Goal: Task Accomplishment & Management: Manage account settings

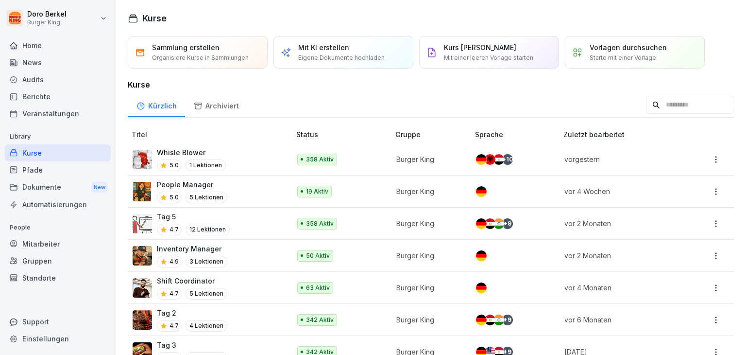
click at [173, 152] on p "Whisle Blower" at bounding box center [191, 152] width 69 height 10
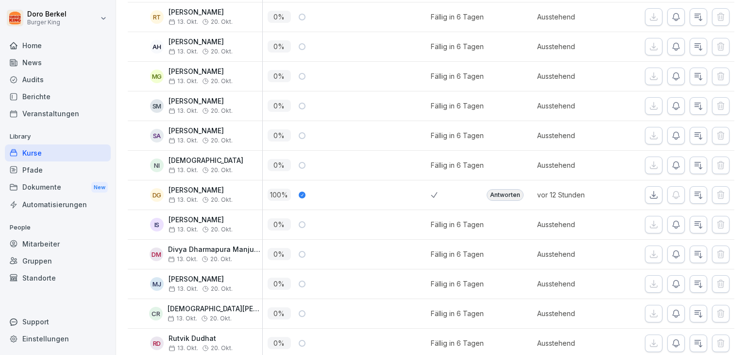
scroll to position [3110, 0]
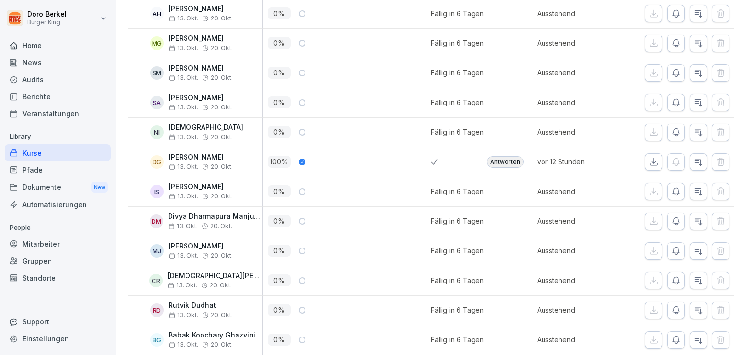
click at [506, 156] on div "Antworten" at bounding box center [505, 162] width 37 height 12
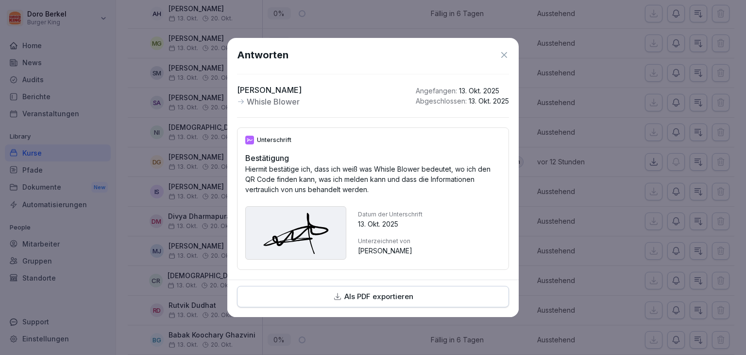
click at [502, 52] on icon at bounding box center [504, 55] width 6 height 6
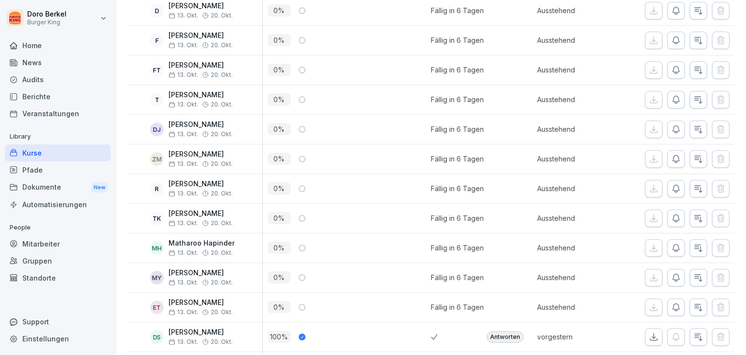
scroll to position [4762, 0]
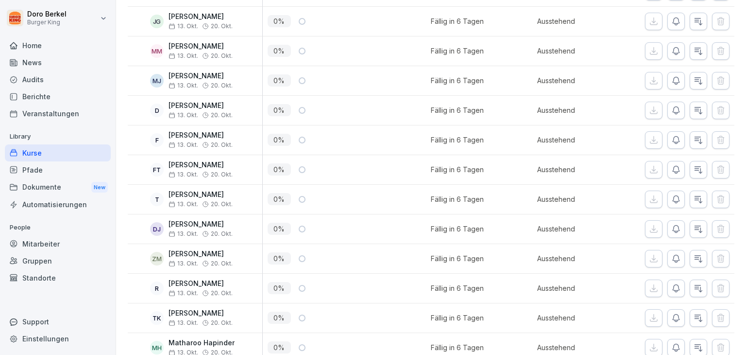
click at [46, 61] on div "News" at bounding box center [58, 62] width 106 height 17
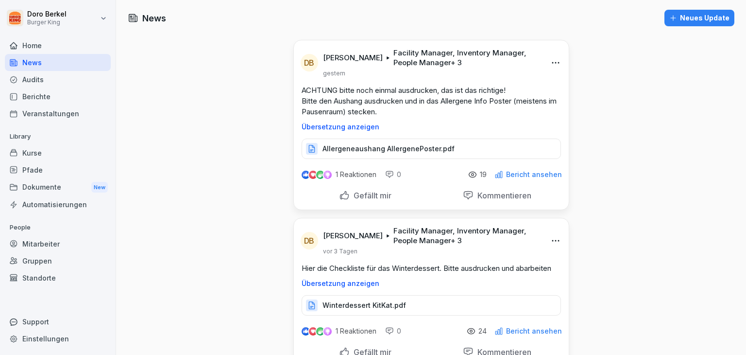
click at [680, 25] on button "Neues Update" at bounding box center [700, 18] width 70 height 17
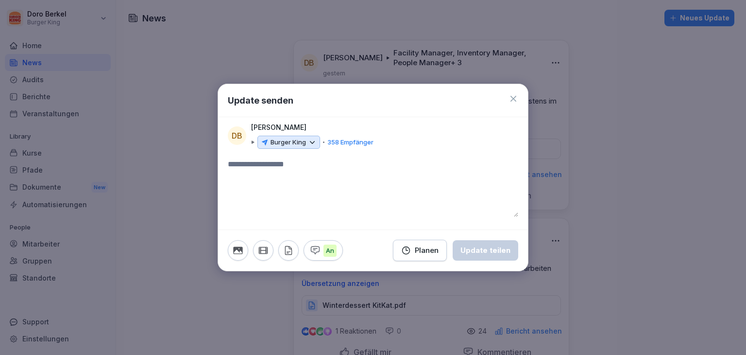
click at [301, 139] on p "Burger King" at bounding box center [288, 143] width 35 height 10
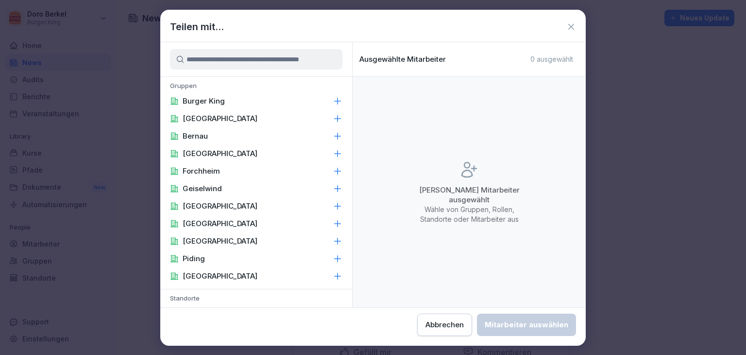
click at [211, 99] on p "Burger King" at bounding box center [204, 101] width 42 height 10
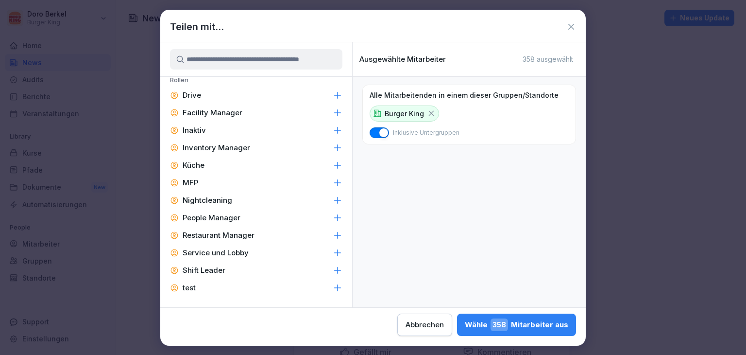
scroll to position [464, 0]
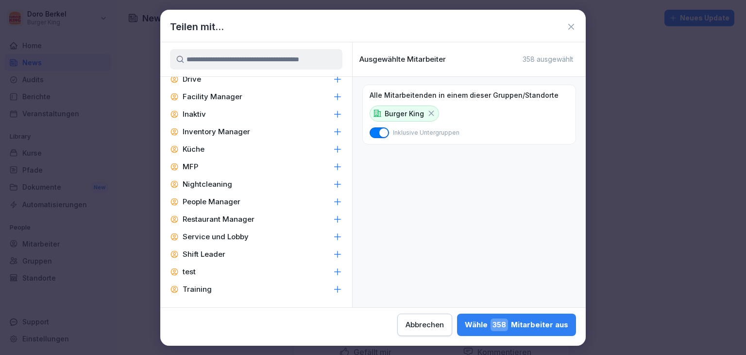
click at [217, 127] on p "Inventory Manager" at bounding box center [217, 132] width 68 height 10
click at [230, 94] on p "Facility Manager" at bounding box center [213, 97] width 60 height 10
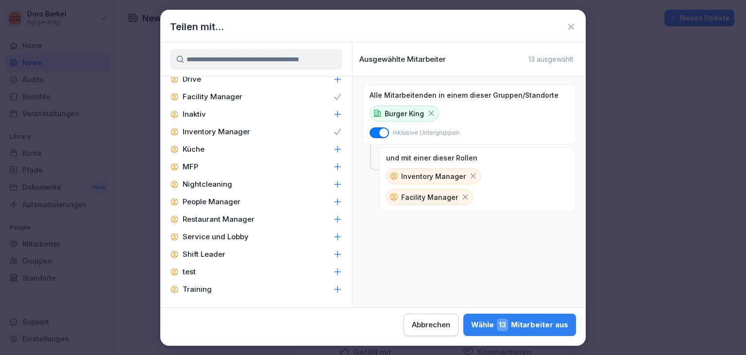
click at [228, 203] on p "People Manager" at bounding box center [212, 202] width 58 height 10
click at [235, 217] on p "Restaurant Manager" at bounding box center [219, 219] width 72 height 10
click at [219, 257] on p "Shift Leader" at bounding box center [204, 254] width 43 height 10
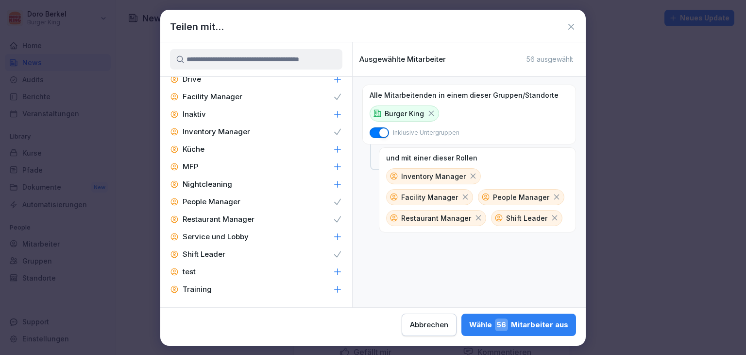
click at [527, 325] on div "Wähle 56 Mitarbeiter aus" at bounding box center [518, 324] width 99 height 13
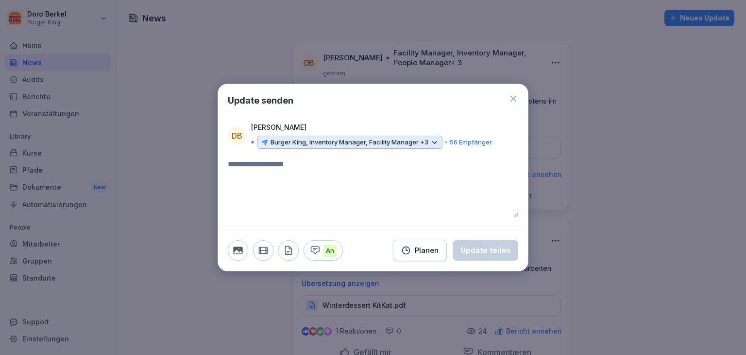
click at [290, 250] on icon "button" at bounding box center [288, 250] width 11 height 11
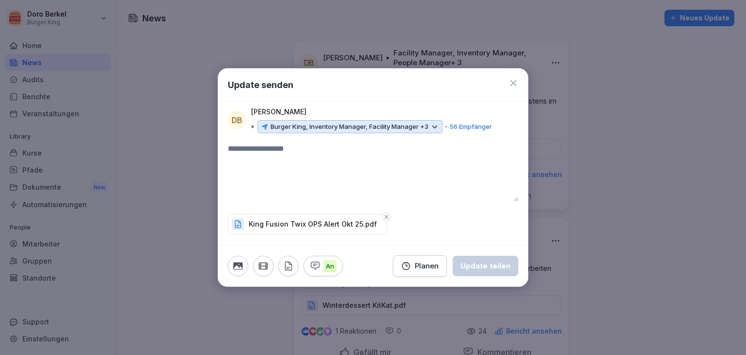
click at [298, 163] on textarea at bounding box center [373, 172] width 291 height 58
click at [494, 266] on div "Update teilen" at bounding box center [486, 265] width 50 height 11
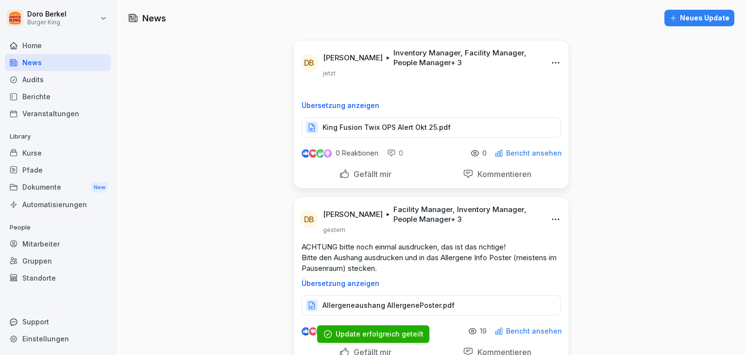
click at [691, 21] on div "Neues Update" at bounding box center [700, 18] width 60 height 11
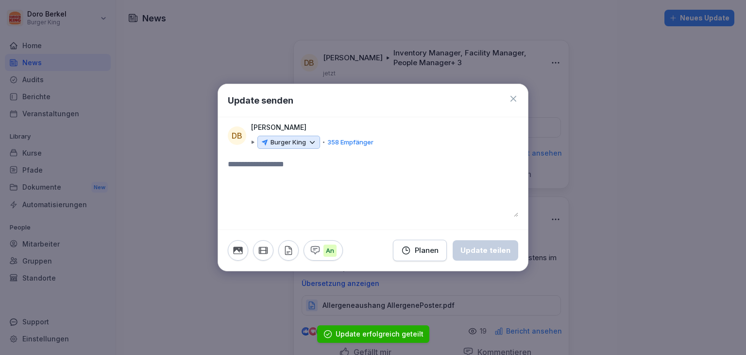
click at [272, 138] on p "Burger King" at bounding box center [288, 143] width 35 height 10
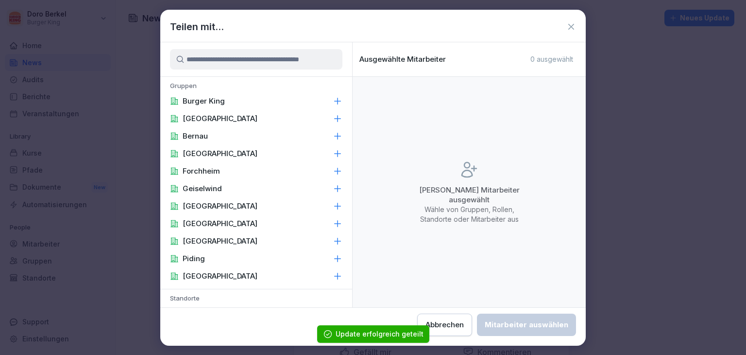
click at [200, 102] on p "Burger King" at bounding box center [204, 101] width 42 height 10
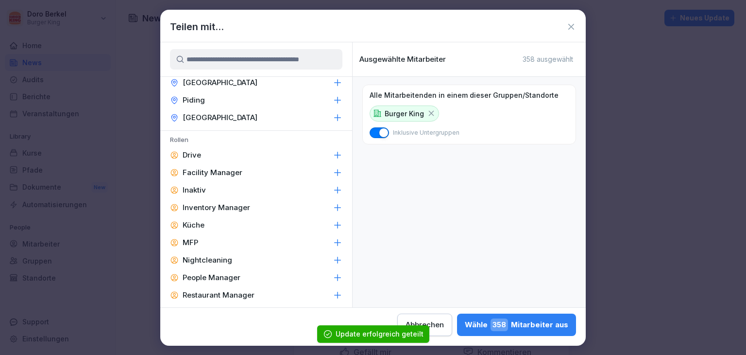
scroll to position [389, 0]
click at [217, 168] on p "Facility Manager" at bounding box center [213, 172] width 60 height 10
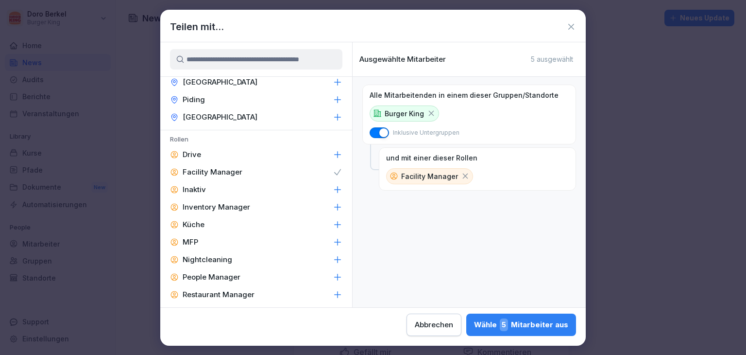
click at [227, 276] on p "People Manager" at bounding box center [212, 277] width 58 height 10
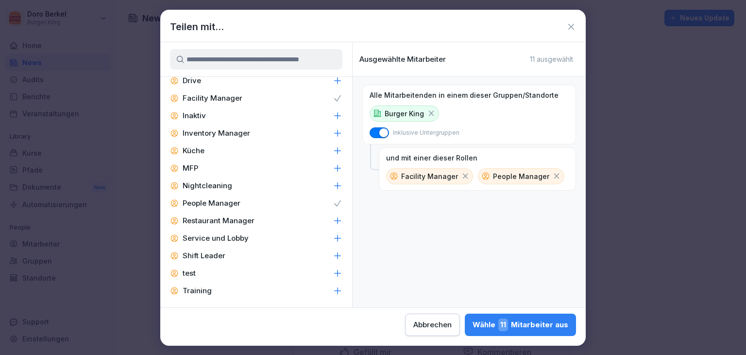
scroll to position [464, 0]
click at [256, 217] on div "Restaurant Manager" at bounding box center [256, 218] width 192 height 17
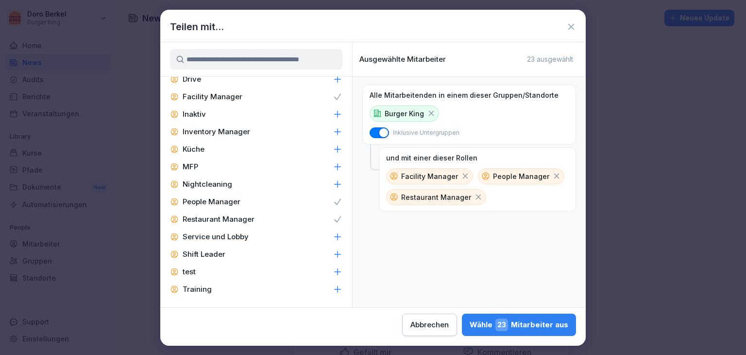
click at [225, 258] on div "Shift Leader" at bounding box center [256, 253] width 192 height 17
click at [226, 127] on p "Inventory Manager" at bounding box center [217, 132] width 68 height 10
click at [537, 329] on div "Wähle 56 Mitarbeiter aus" at bounding box center [518, 324] width 99 height 13
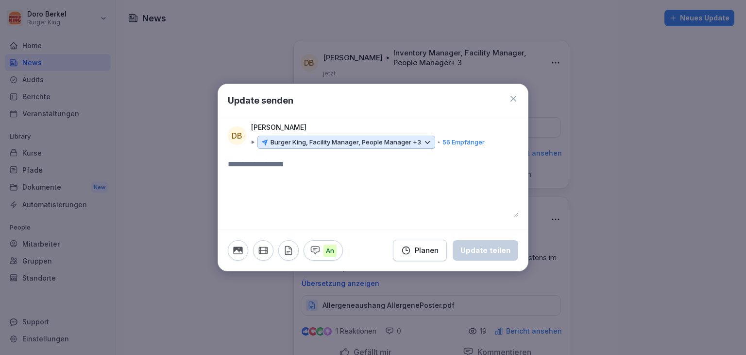
click at [276, 190] on textarea at bounding box center [373, 187] width 291 height 58
type textarea "**********"
click at [285, 251] on icon "button" at bounding box center [288, 250] width 6 height 8
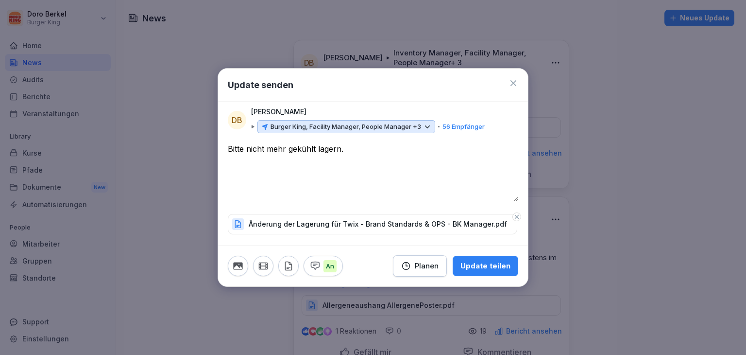
click at [495, 266] on div "Update teilen" at bounding box center [486, 265] width 50 height 11
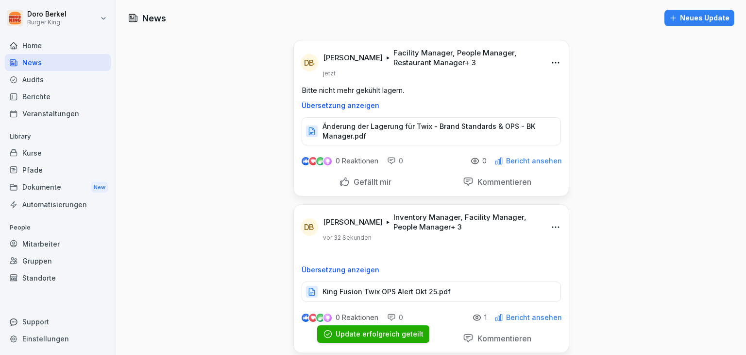
click at [705, 18] on div "Neues Update" at bounding box center [700, 18] width 60 height 11
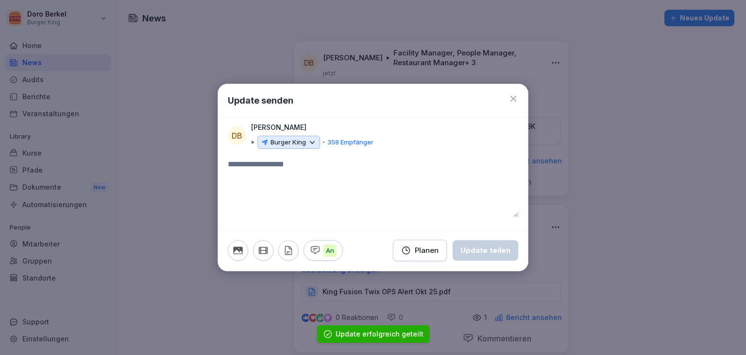
drag, startPoint x: 311, startPoint y: 144, endPoint x: 304, endPoint y: 146, distance: 7.0
click at [304, 146] on div "Burger King" at bounding box center [289, 143] width 63 height 14
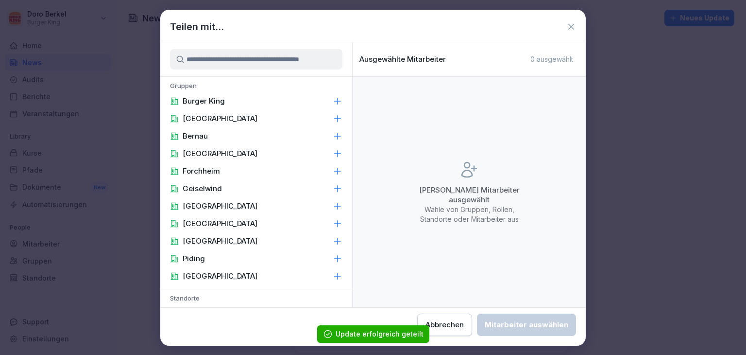
click at [242, 98] on div "Burger King" at bounding box center [256, 100] width 192 height 17
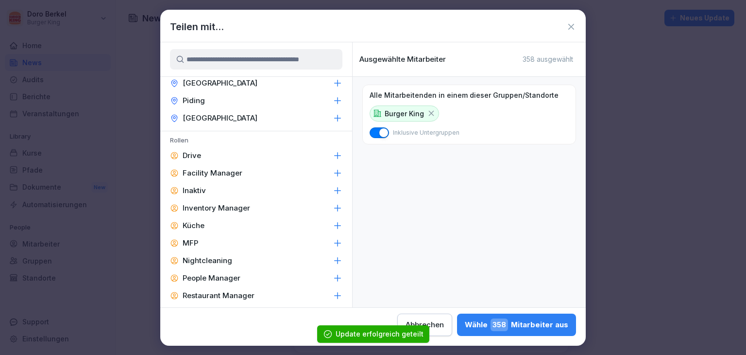
scroll to position [389, 0]
click at [236, 164] on div "Facility Manager" at bounding box center [256, 171] width 192 height 17
click at [237, 202] on p "Inventory Manager" at bounding box center [217, 207] width 68 height 10
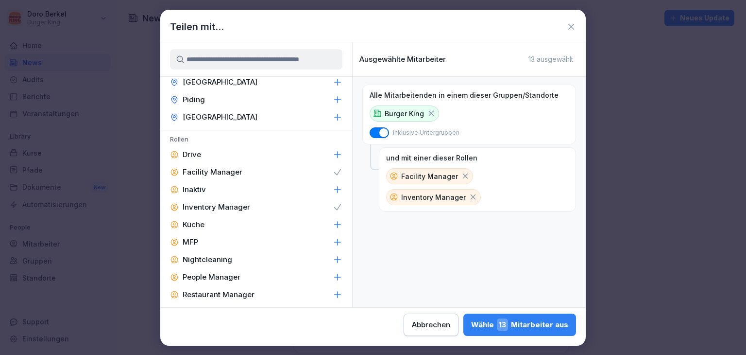
click at [233, 270] on div "People Manager" at bounding box center [256, 276] width 192 height 17
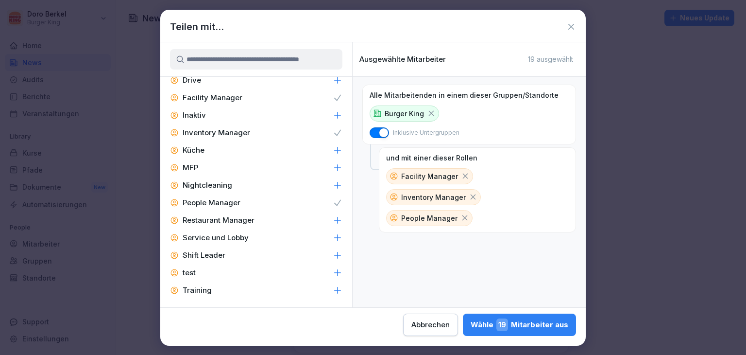
scroll to position [464, 0]
click at [264, 220] on div "Restaurant Manager" at bounding box center [256, 218] width 192 height 17
click at [248, 257] on div "Shift Leader" at bounding box center [256, 253] width 192 height 17
click at [528, 323] on div "Wähle 56 Mitarbeiter aus" at bounding box center [518, 324] width 99 height 13
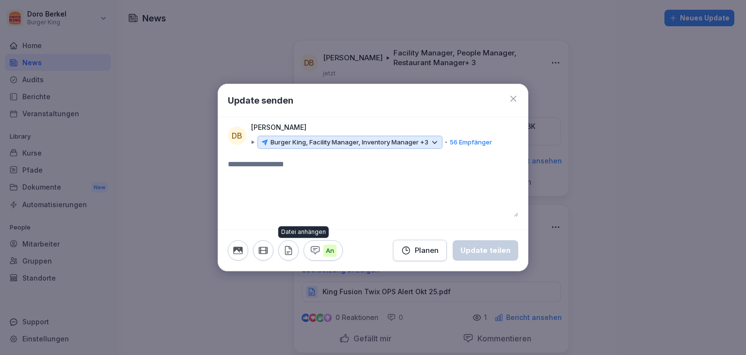
click at [288, 257] on button "button" at bounding box center [288, 250] width 20 height 20
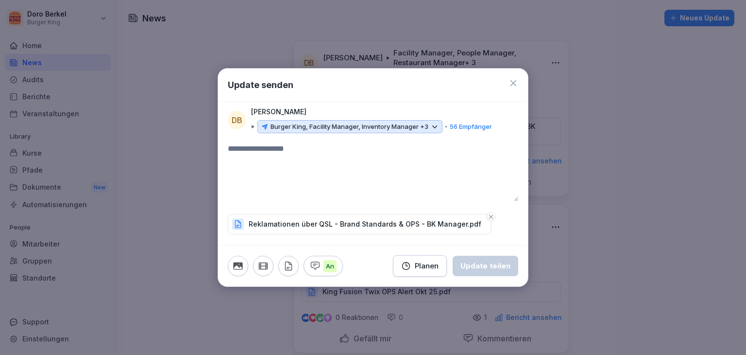
click at [268, 155] on textarea at bounding box center [373, 172] width 291 height 58
click at [479, 267] on div "Update teilen" at bounding box center [486, 265] width 50 height 11
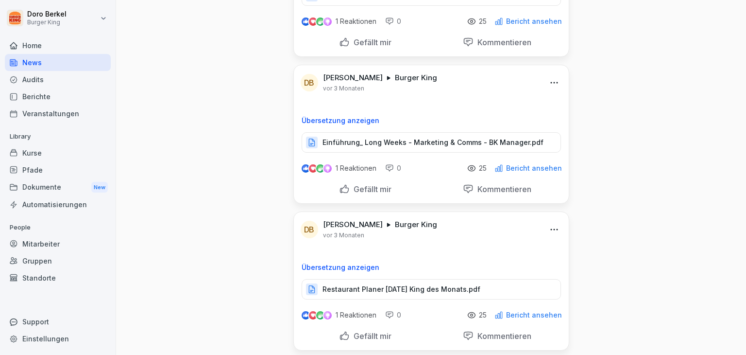
scroll to position [25088, 0]
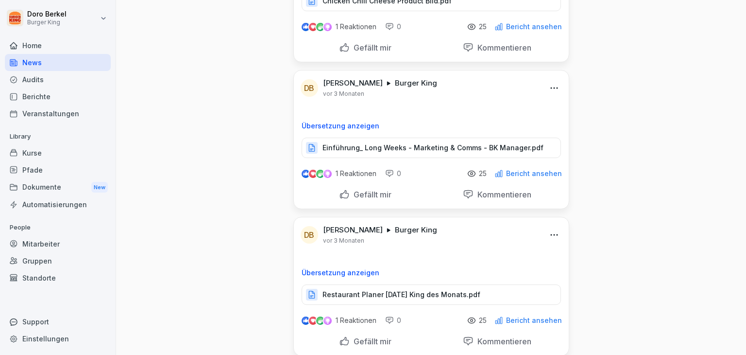
drag, startPoint x: 517, startPoint y: 168, endPoint x: 297, endPoint y: 169, distance: 219.6
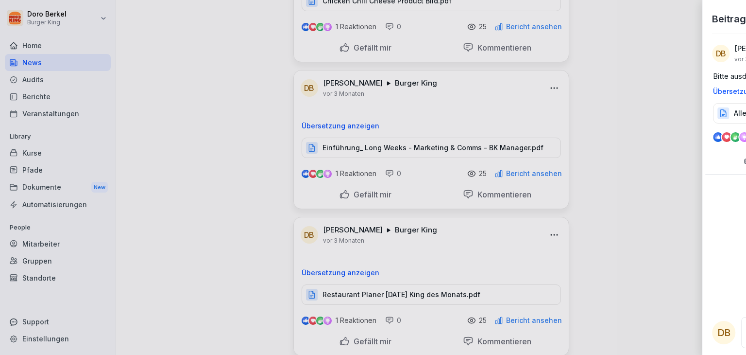
copy p "Bitte ausdrucken und in der Kassenausfallmappe aufbewahren."
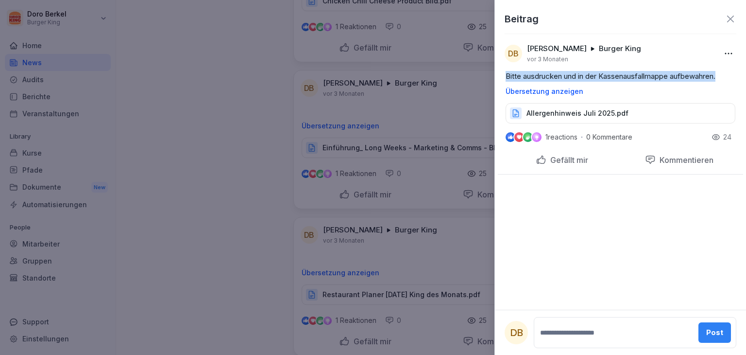
drag, startPoint x: 725, startPoint y: 76, endPoint x: 498, endPoint y: 68, distance: 227.6
click at [498, 68] on div "DB [PERSON_NAME] Burger King [DATE] Bitte ausdrucken und in der Kassenausfallma…" at bounding box center [620, 79] width 251 height 87
copy p "Bitte ausdrucken und in der Kassenausfallmappe aufbewahren."
click at [726, 19] on icon at bounding box center [731, 19] width 12 height 12
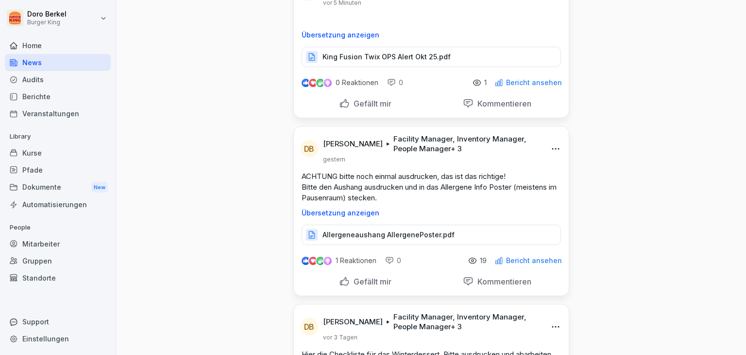
scroll to position [0, 0]
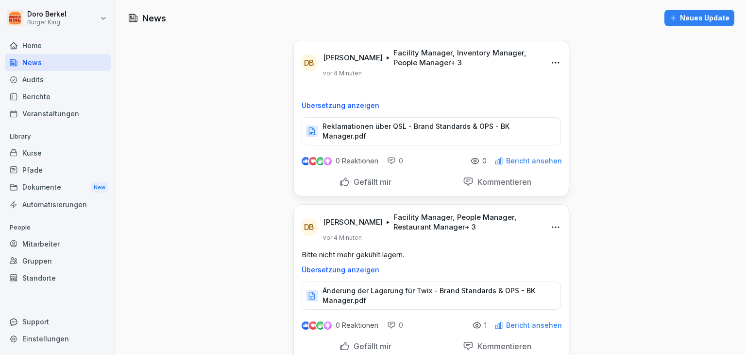
click at [699, 20] on div "Neues Update" at bounding box center [700, 18] width 60 height 11
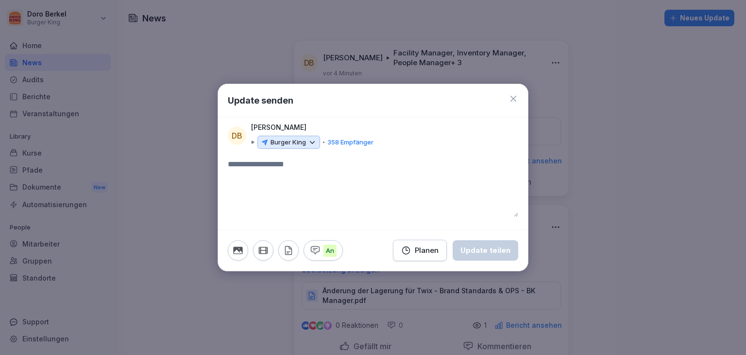
click at [307, 144] on div "Burger King" at bounding box center [289, 143] width 63 height 14
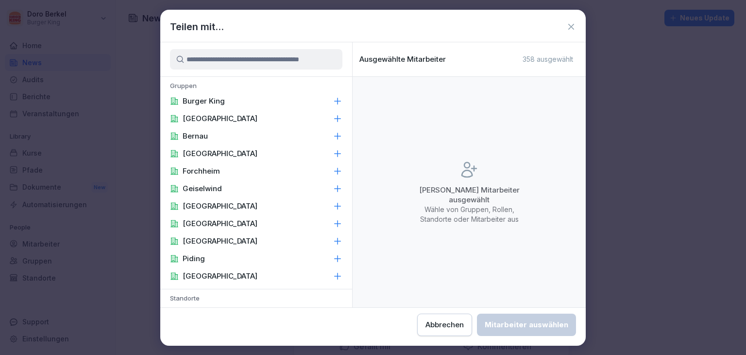
click at [235, 102] on div "Burger King" at bounding box center [256, 100] width 192 height 17
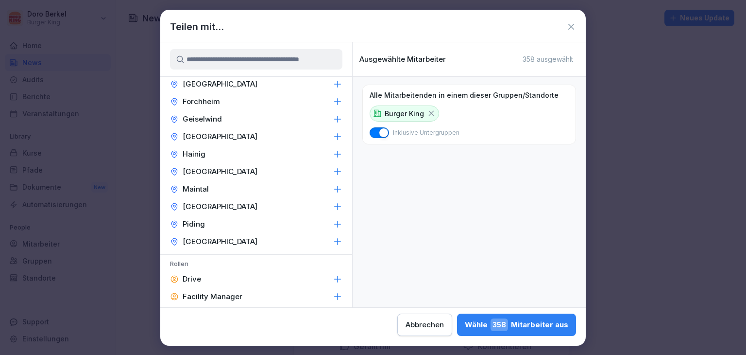
scroll to position [389, 0]
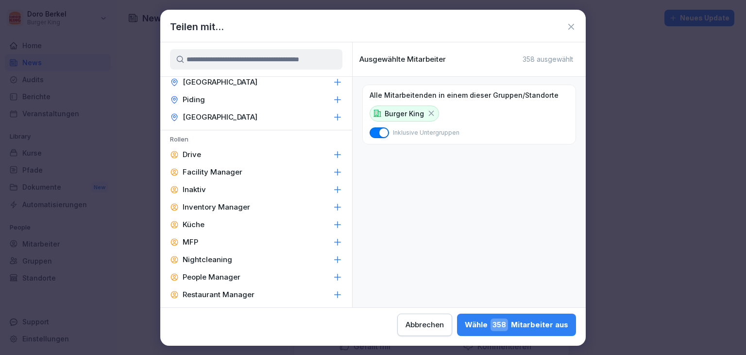
click at [226, 172] on p "Facility Manager" at bounding box center [213, 172] width 60 height 10
click at [240, 208] on p "Inventory Manager" at bounding box center [217, 207] width 68 height 10
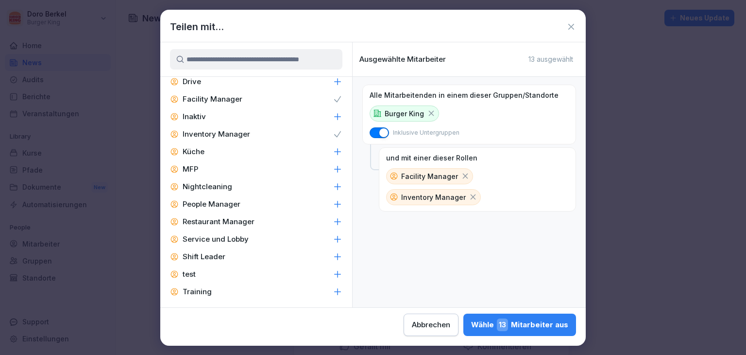
scroll to position [464, 0]
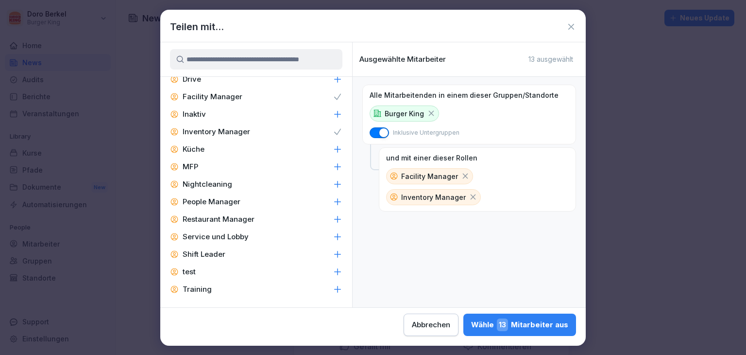
click at [228, 199] on p "People Manager" at bounding box center [212, 202] width 58 height 10
click at [235, 232] on p "Service und Lobby" at bounding box center [216, 237] width 66 height 10
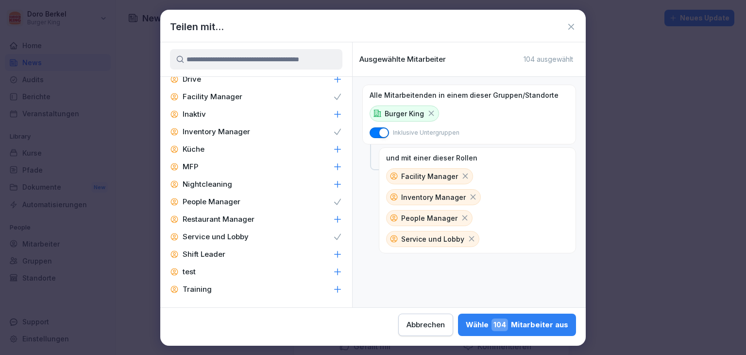
click at [237, 222] on p "Restaurant Manager" at bounding box center [219, 219] width 72 height 10
click at [244, 238] on p "Service und Lobby" at bounding box center [216, 237] width 66 height 10
click at [238, 252] on div "Shift Leader" at bounding box center [256, 253] width 192 height 17
click at [525, 327] on div "Wähle 56 Mitarbeiter aus" at bounding box center [518, 324] width 99 height 13
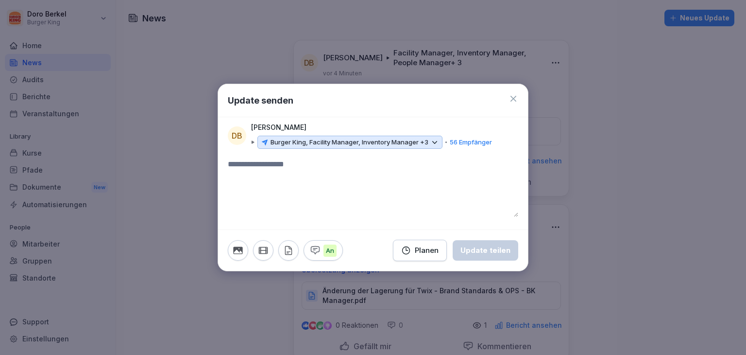
click at [268, 164] on textarea at bounding box center [373, 187] width 291 height 58
paste textarea "**********"
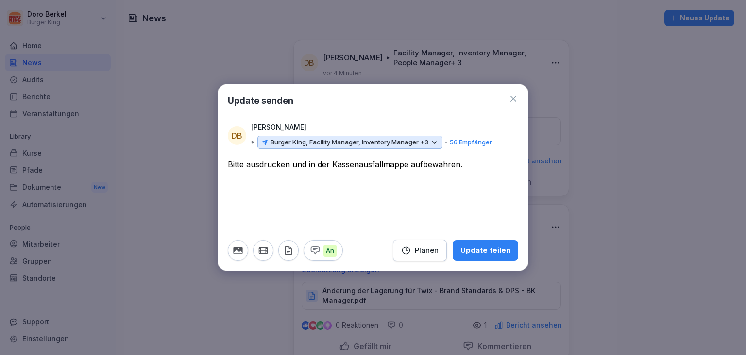
type textarea "**********"
click at [290, 253] on icon "button" at bounding box center [288, 250] width 11 height 11
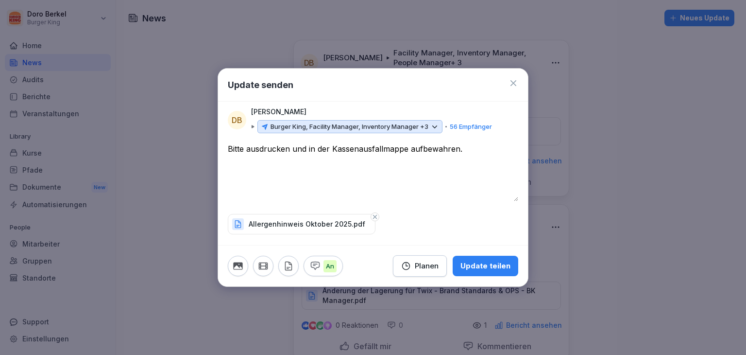
click at [484, 263] on div "Update teilen" at bounding box center [486, 265] width 50 height 11
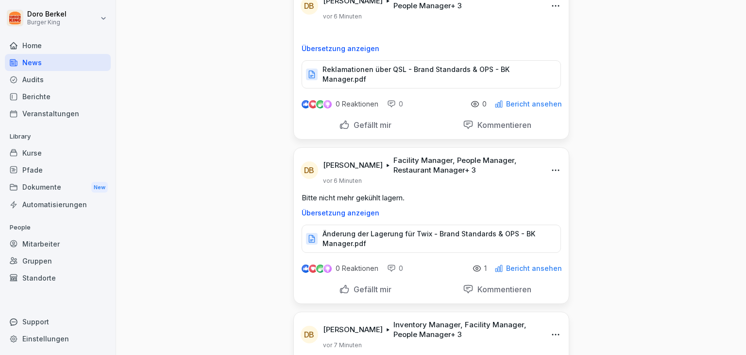
scroll to position [0, 0]
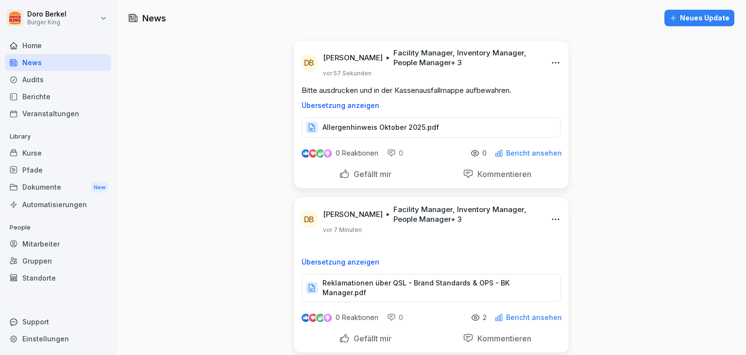
drag, startPoint x: 49, startPoint y: 245, endPoint x: 56, endPoint y: 244, distance: 7.4
click at [49, 245] on div "Mitarbeiter" at bounding box center [58, 243] width 106 height 17
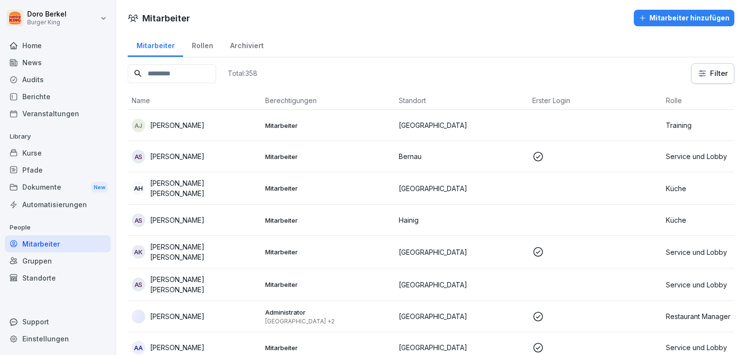
click at [174, 76] on input at bounding box center [172, 73] width 88 height 19
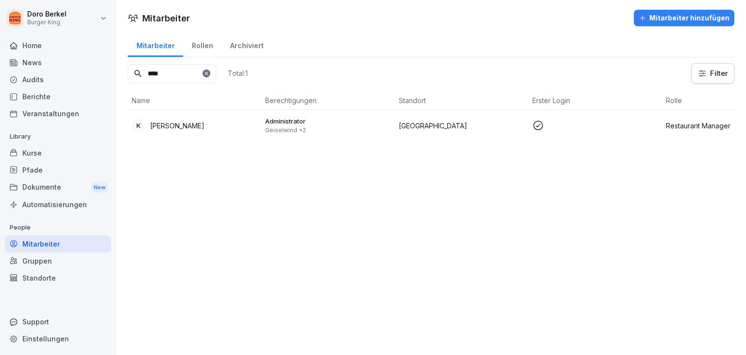
type input "****"
click at [198, 125] on p "[PERSON_NAME]" at bounding box center [177, 126] width 54 height 10
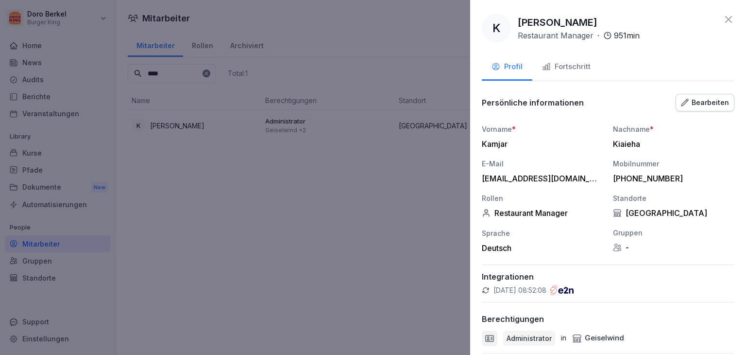
click at [700, 103] on div "Bearbeiten" at bounding box center [705, 102] width 48 height 11
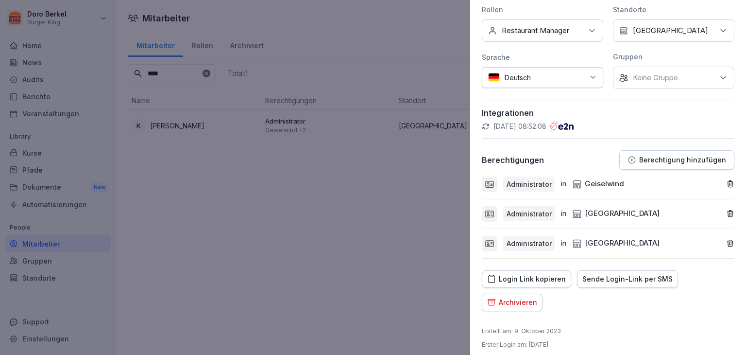
scroll to position [219, 0]
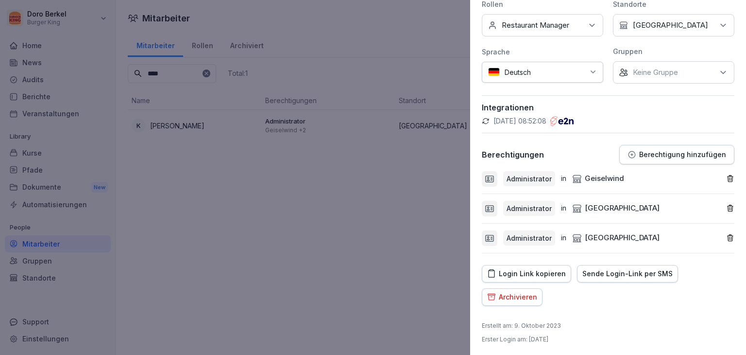
click at [728, 179] on icon "button" at bounding box center [730, 178] width 5 height 6
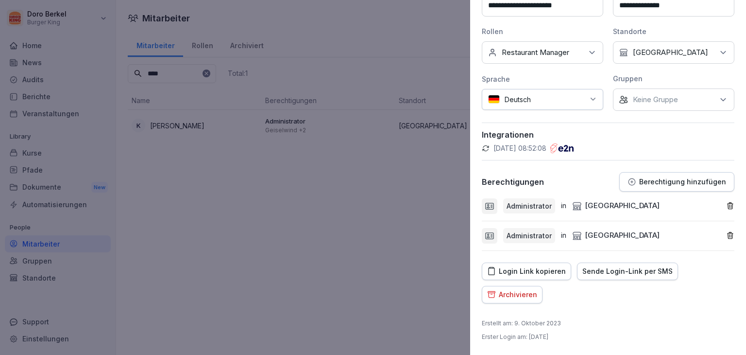
scroll to position [190, 0]
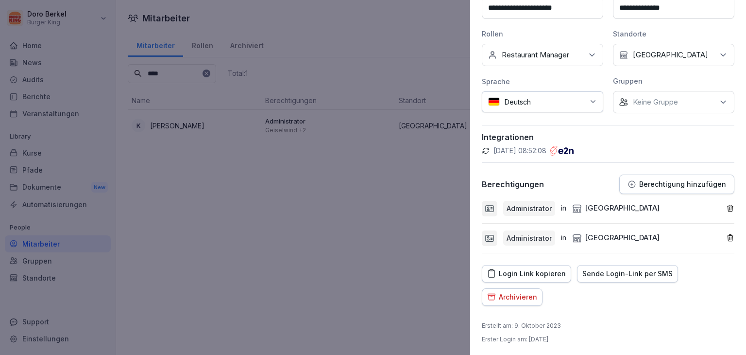
click at [670, 186] on p "Berechtigung hinzufügen" at bounding box center [682, 184] width 87 height 8
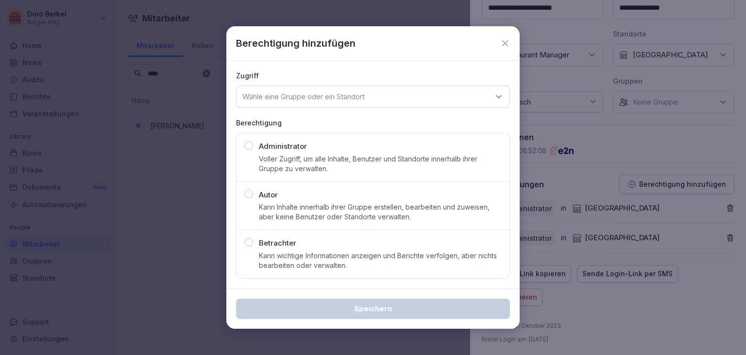
click at [253, 143] on div "Administrator Voller Zugriff, um alle Inhalte, Benutzer und Standorte innerhalb…" at bounding box center [373, 157] width 258 height 33
click at [356, 96] on p "Wähle eine Gruppe oder ein Standort" at bounding box center [303, 97] width 122 height 10
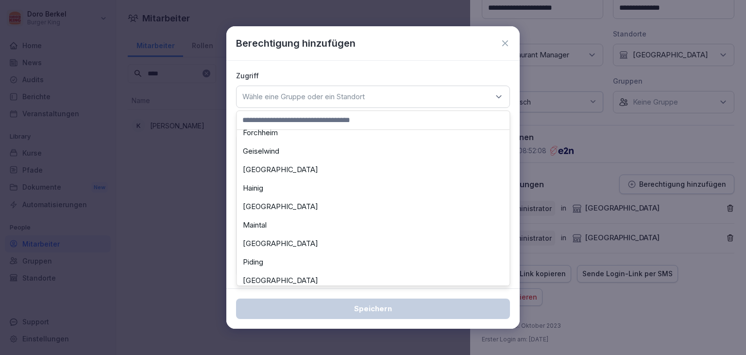
scroll to position [313, 0]
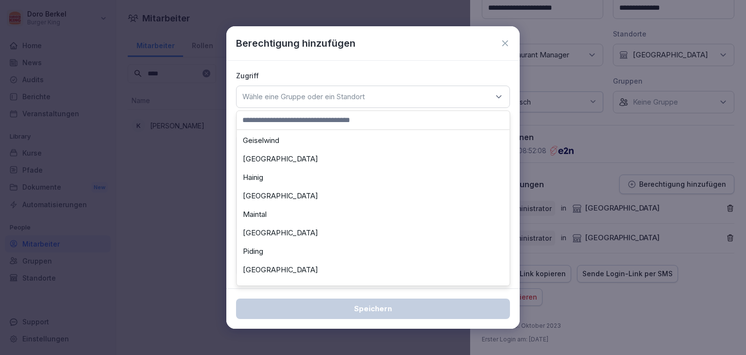
click at [274, 209] on div "Maintal" at bounding box center [373, 214] width 268 height 18
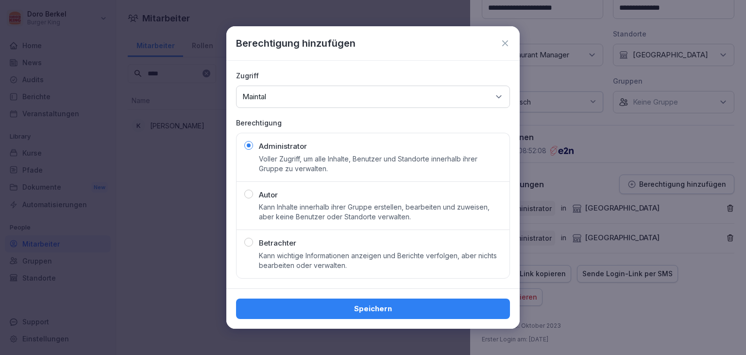
click at [380, 310] on div "Speichern" at bounding box center [373, 308] width 259 height 11
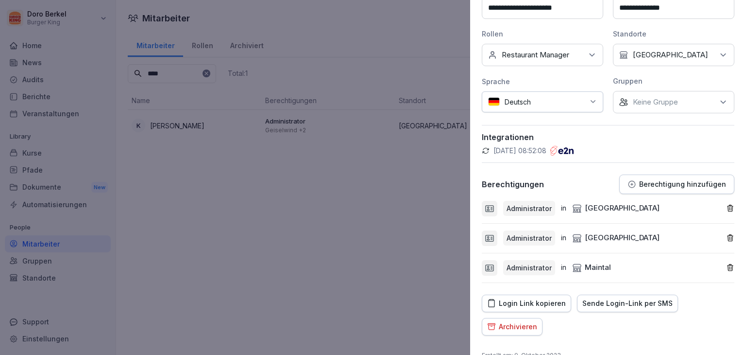
click at [687, 181] on p "Berechtigung hinzufügen" at bounding box center [682, 184] width 87 height 8
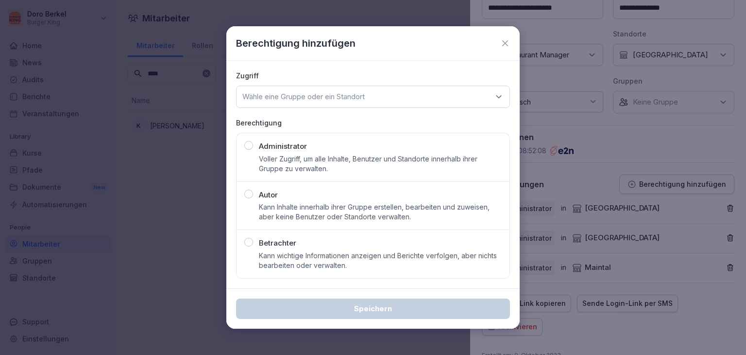
click at [305, 157] on p "Voller Zugriff, um alle Inhalte, Benutzer und Standorte innerhalb ihrer Gruppe …" at bounding box center [380, 163] width 243 height 19
click at [329, 105] on div "Wähle eine Gruppe oder ein Standort" at bounding box center [373, 97] width 274 height 22
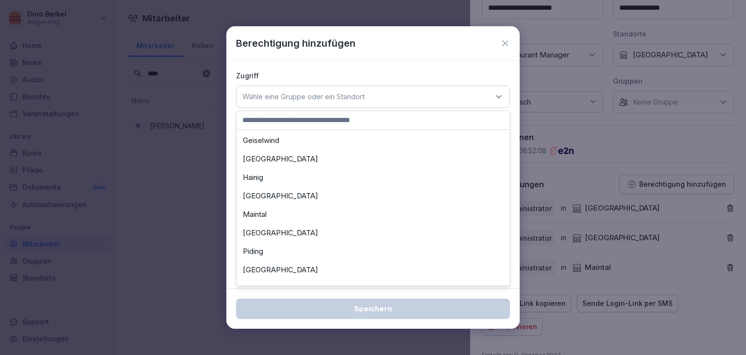
click at [262, 175] on div "Hainig" at bounding box center [373, 177] width 268 height 18
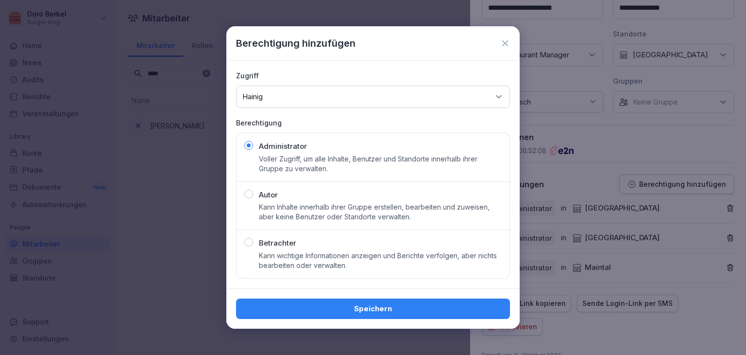
click at [373, 303] on div "Speichern" at bounding box center [373, 308] width 259 height 11
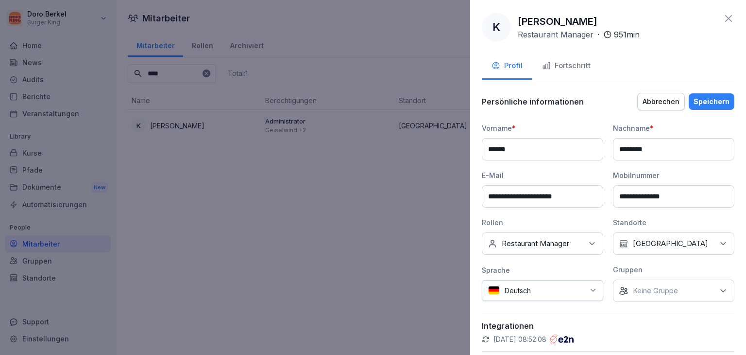
scroll to position [0, 0]
click at [704, 102] on div "Speichern" at bounding box center [712, 102] width 36 height 11
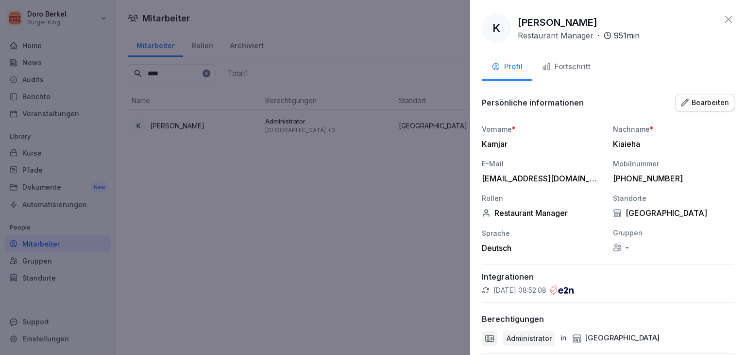
click at [723, 17] on icon at bounding box center [729, 20] width 12 height 12
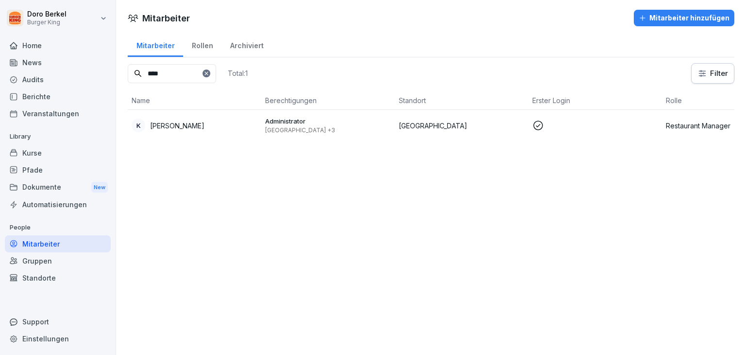
click at [45, 81] on div "Audits" at bounding box center [58, 79] width 106 height 17
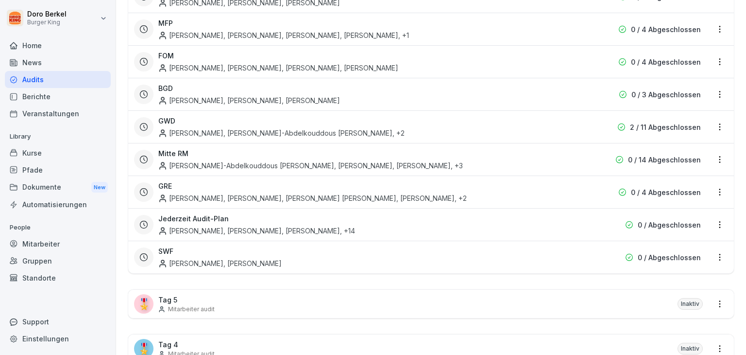
scroll to position [437, 0]
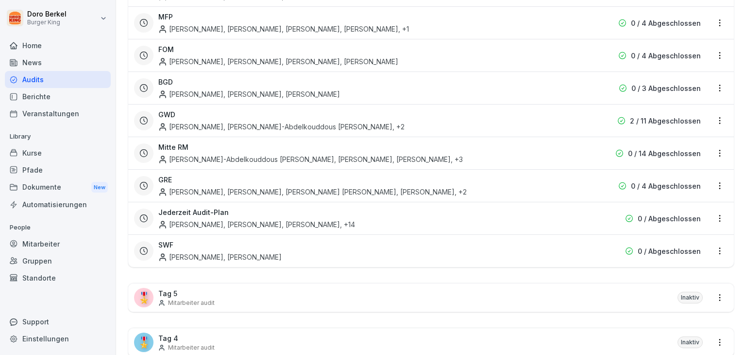
click at [208, 253] on div "Natascha Wojtyniak, Eva Genßler" at bounding box center [219, 257] width 123 height 10
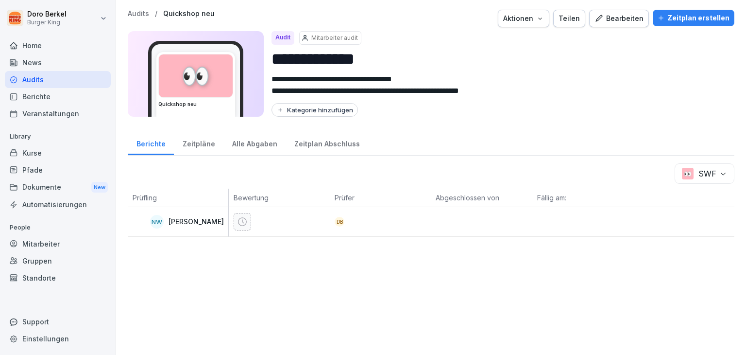
click at [138, 12] on p "Audits" at bounding box center [138, 14] width 21 height 8
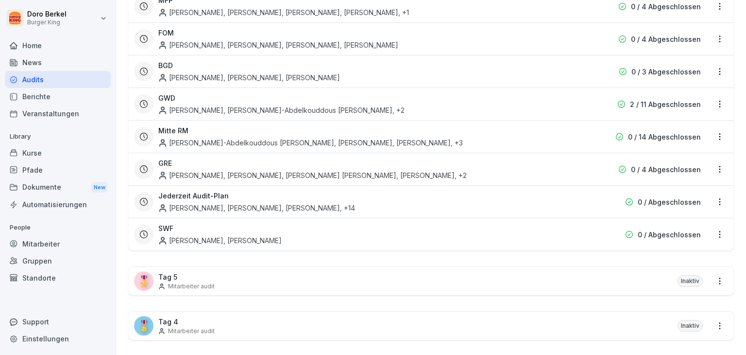
scroll to position [486, 0]
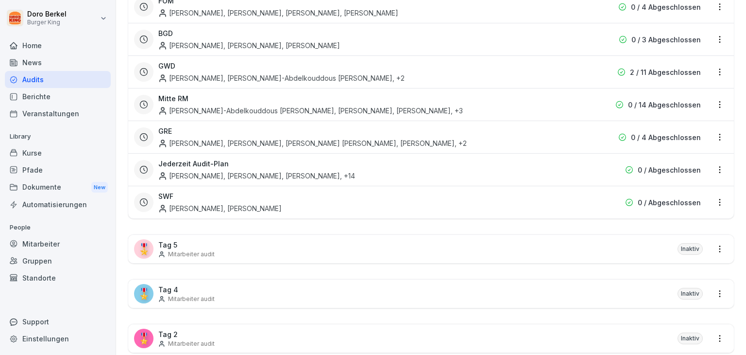
click at [231, 197] on div "SWF Natascha Wojtyniak, Eva Genßler" at bounding box center [368, 202] width 421 height 22
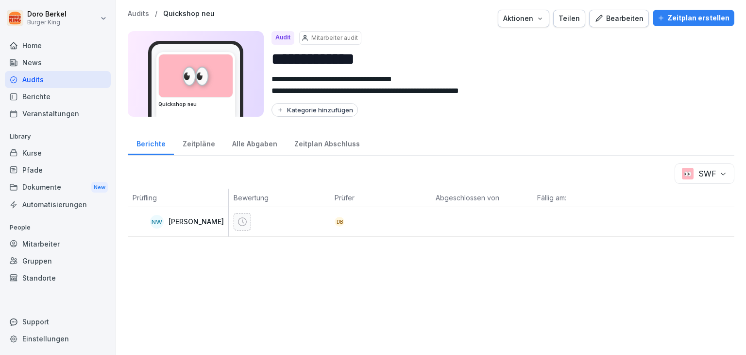
click at [626, 13] on div "Bearbeiten" at bounding box center [619, 18] width 49 height 11
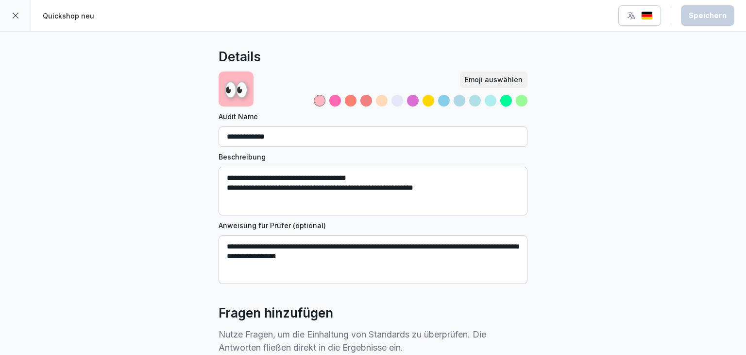
click at [4, 17] on div at bounding box center [15, 15] width 31 height 31
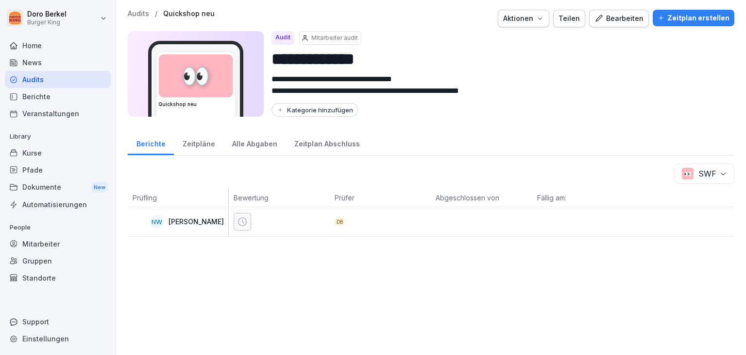
click at [218, 149] on div "Zeitpläne" at bounding box center [199, 142] width 50 height 25
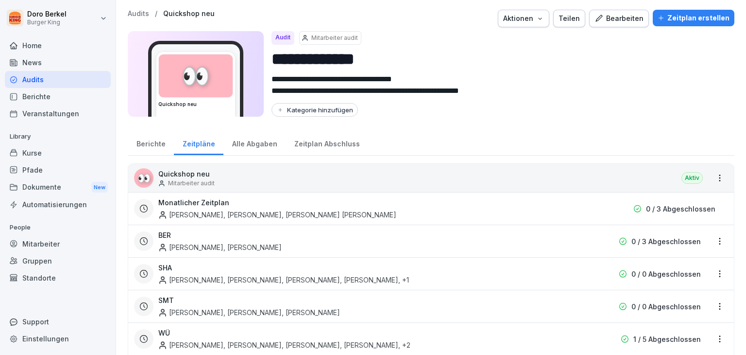
click at [262, 142] on div "Alle Abgaben" at bounding box center [255, 142] width 62 height 25
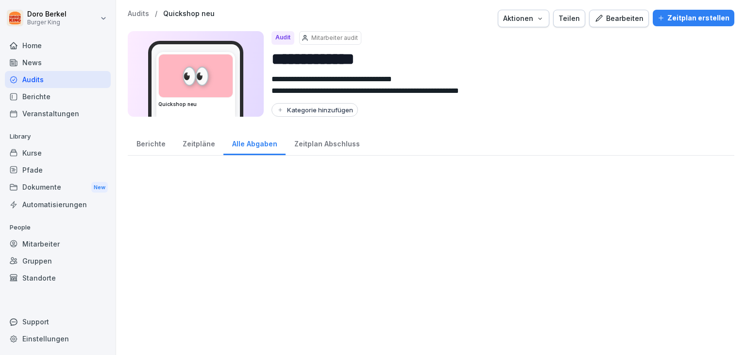
click at [301, 142] on div "Zeitplan Abschluss" at bounding box center [327, 142] width 83 height 25
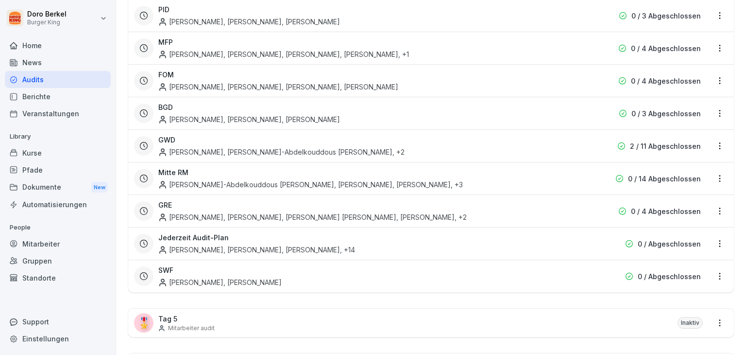
scroll to position [535, 0]
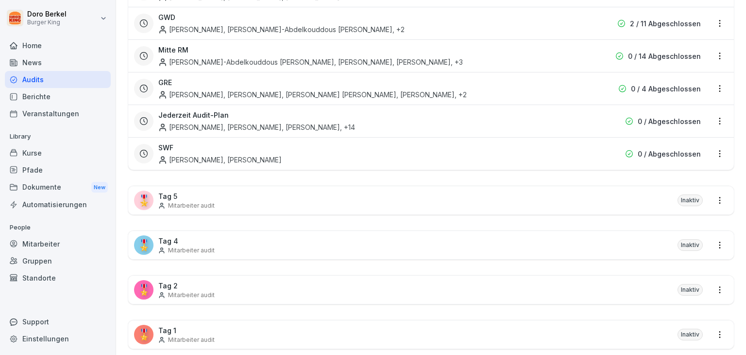
click at [716, 149] on html "Doro Berkel Burger King Home News Audits Berichte Veranstaltungen Library Kurse…" at bounding box center [373, 177] width 746 height 355
click at [0, 0] on link "Zeitplan bearbeiten" at bounding box center [0, 0] width 0 height 0
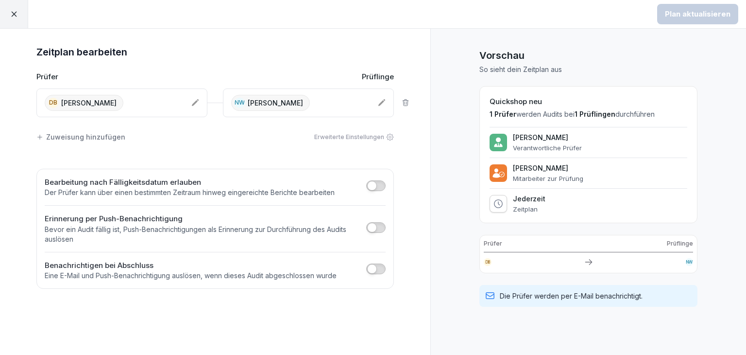
click at [173, 99] on div "DB Doro Berkel" at bounding box center [114, 103] width 139 height 16
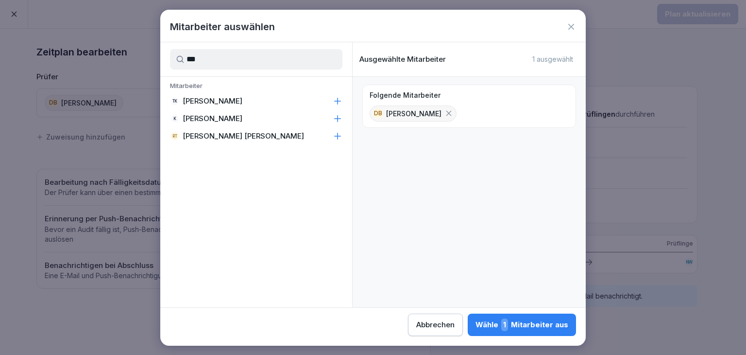
click at [335, 118] on icon at bounding box center [338, 118] width 6 height 6
click at [445, 110] on icon at bounding box center [449, 113] width 9 height 9
drag, startPoint x: 208, startPoint y: 61, endPoint x: 152, endPoint y: 58, distance: 56.5
click at [152, 58] on body "Plan aktualisieren Zeitplan bearbeiten Prüfer Prüflinge DB Doro Berkel NW Natas…" at bounding box center [373, 177] width 746 height 355
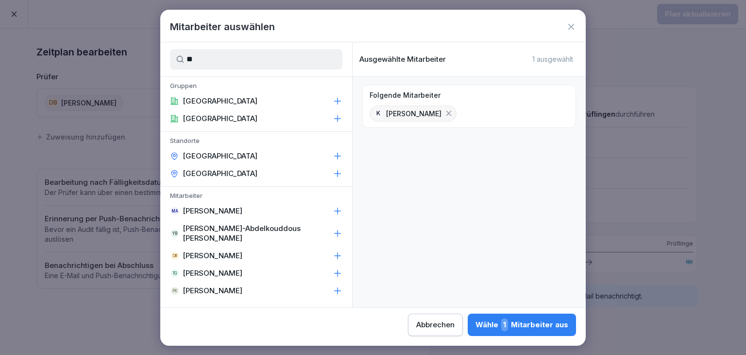
type input "**"
click at [218, 251] on p "[PERSON_NAME]" at bounding box center [213, 256] width 60 height 10
click at [548, 326] on div "Wähle 2 Mitarbeiter aus" at bounding box center [521, 324] width 94 height 13
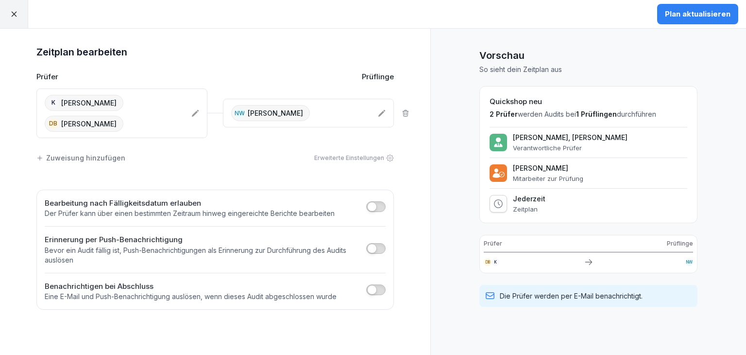
click at [345, 105] on div "NW Natascha Wojtyniak" at bounding box center [300, 113] width 139 height 16
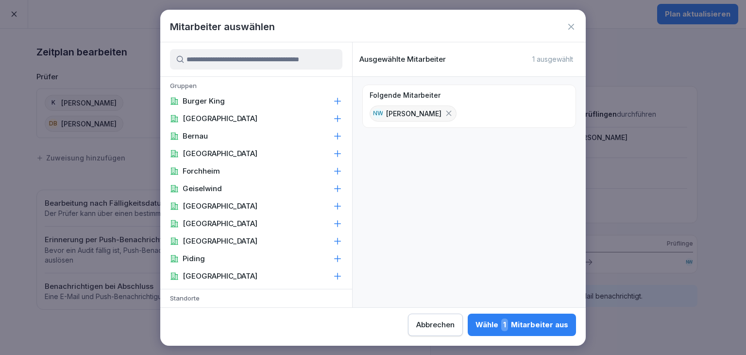
click at [530, 331] on button "Wähle 1 Mitarbeiter aus" at bounding box center [522, 324] width 108 height 22
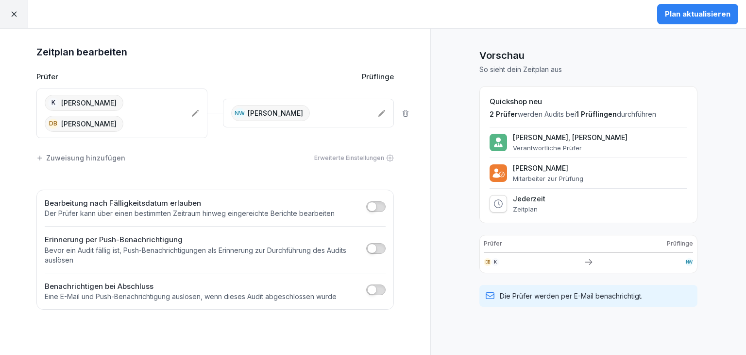
click at [716, 11] on div "Plan aktualisieren" at bounding box center [698, 14] width 66 height 11
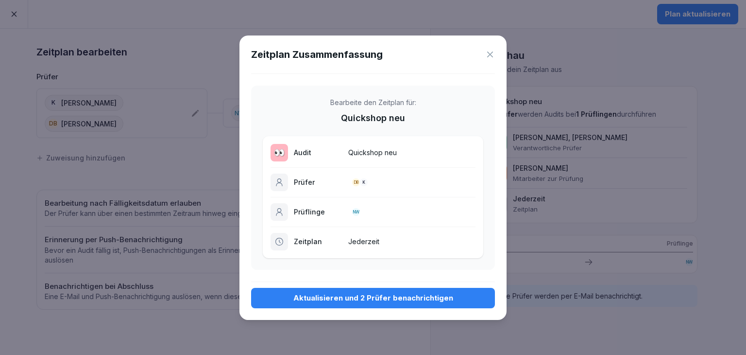
click at [362, 288] on button "Aktualisieren und 2 Prüfer benachrichtigen" at bounding box center [373, 298] width 244 height 20
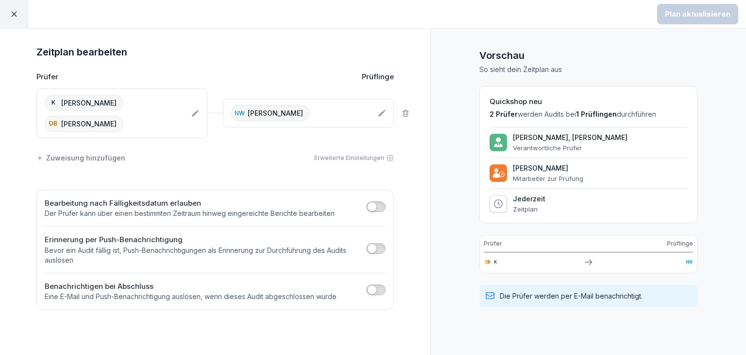
click at [10, 16] on icon at bounding box center [14, 14] width 9 height 9
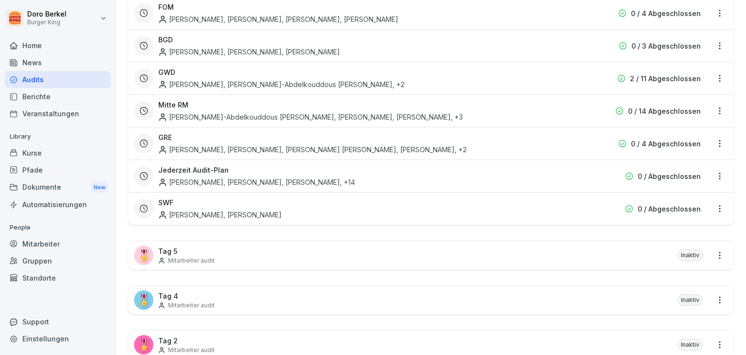
scroll to position [486, 0]
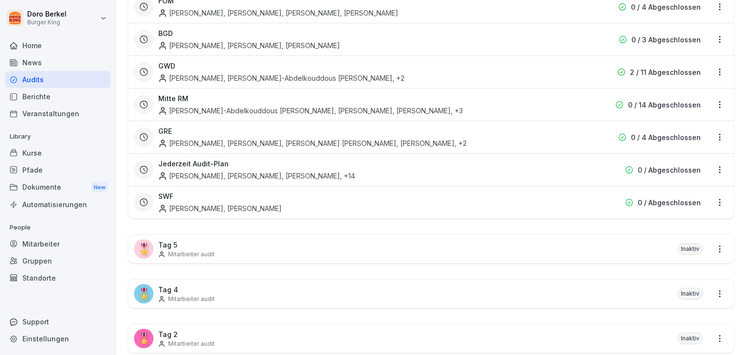
click at [201, 165] on h3 "Jederzeit Audit-Plan" at bounding box center [193, 163] width 70 height 10
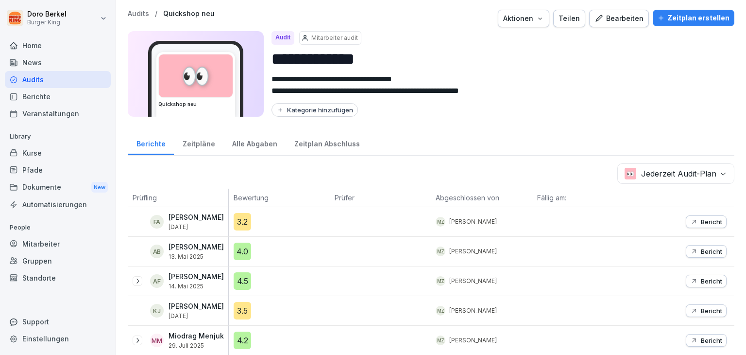
click at [194, 144] on div "Zeitpläne" at bounding box center [199, 142] width 50 height 25
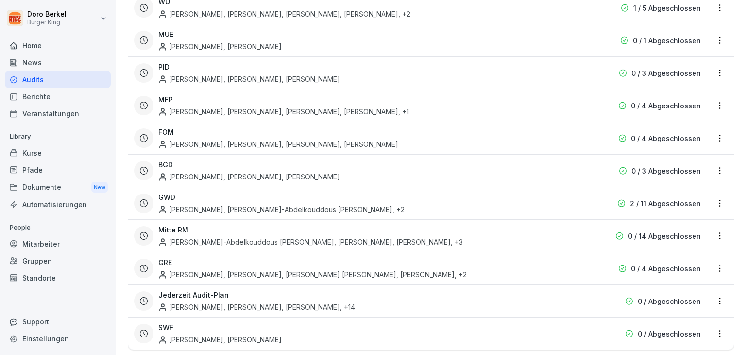
scroll to position [347, 0]
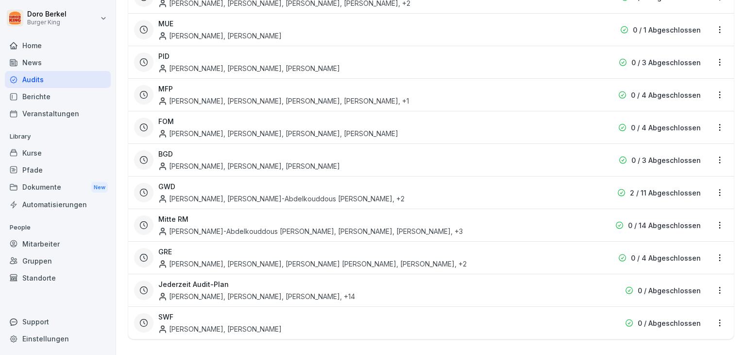
click at [712, 283] on html "**********" at bounding box center [373, 177] width 746 height 355
click at [0, 0] on link "Zeitplan bearbeiten" at bounding box center [0, 0] width 0 height 0
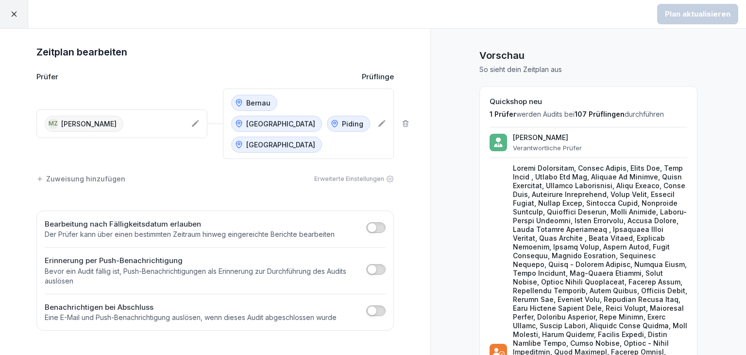
click at [10, 15] on icon at bounding box center [14, 14] width 9 height 9
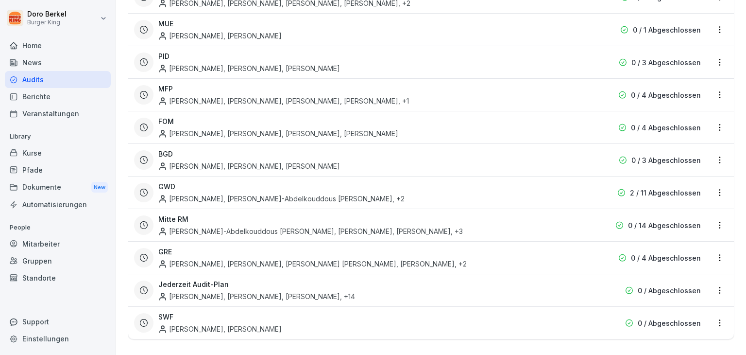
scroll to position [347, 0]
click at [713, 281] on html "**********" at bounding box center [373, 177] width 746 height 355
click at [684, 266] on div "Zeitplan löschen" at bounding box center [673, 265] width 92 height 16
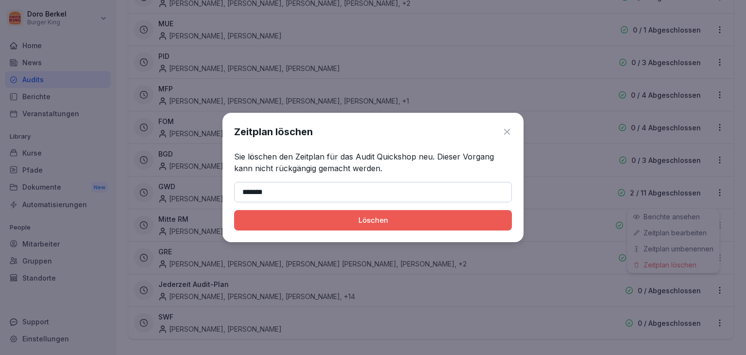
type input "*******"
click at [422, 220] on div "Löschen" at bounding box center [373, 220] width 262 height 11
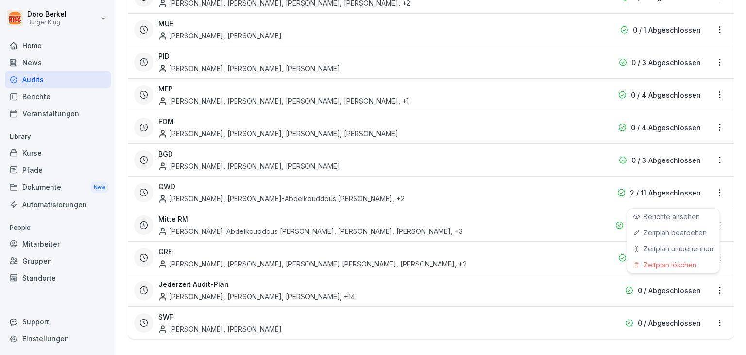
scroll to position [314, 0]
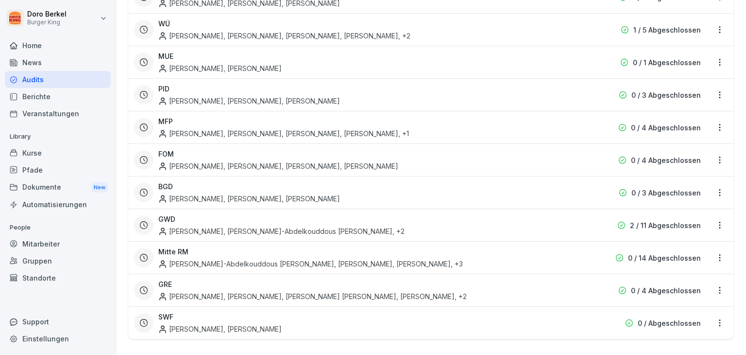
click at [337, 259] on div "Yassir-Abdelkouddous Baiz, Yassine Bennane, Benjamin Freier, Ahmad Albakkour , …" at bounding box center [310, 264] width 305 height 10
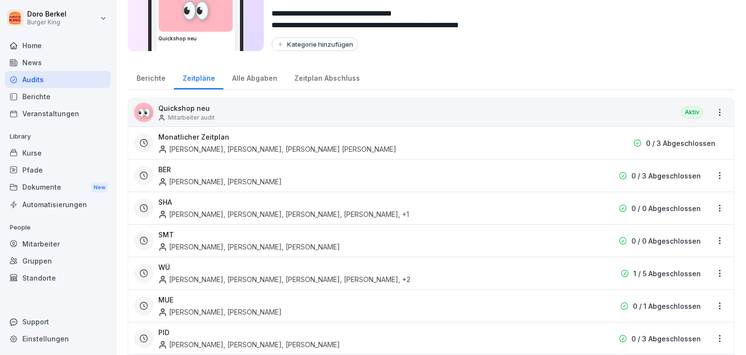
scroll to position [314, 0]
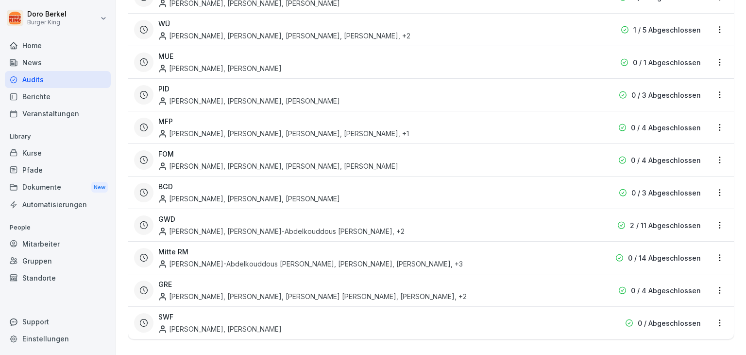
click at [711, 251] on html "**********" at bounding box center [373, 177] width 746 height 355
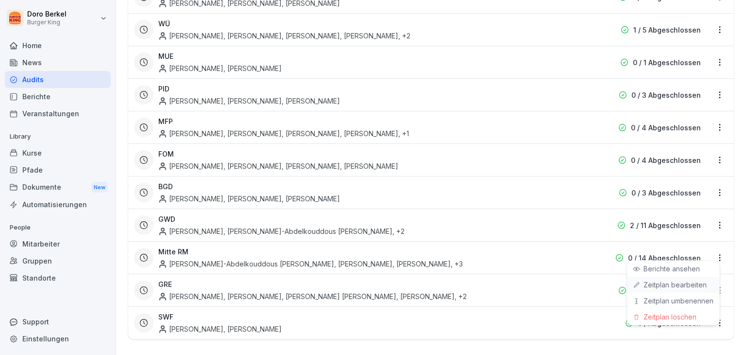
click at [0, 0] on link "Zeitplan bearbeiten" at bounding box center [0, 0] width 0 height 0
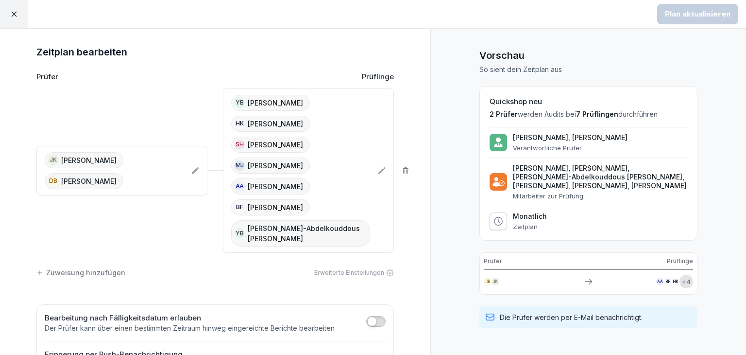
click at [18, 13] on div at bounding box center [14, 14] width 28 height 28
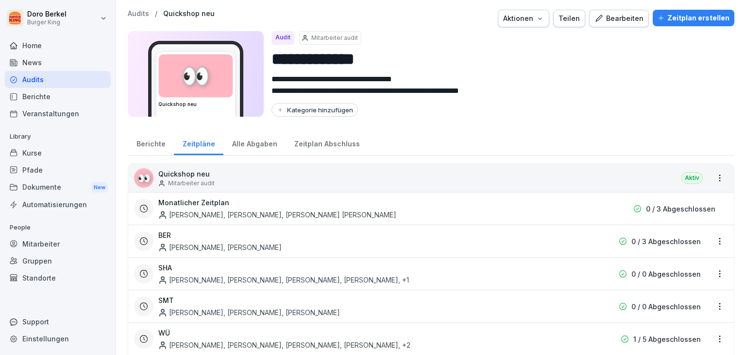
click at [43, 64] on div "News" at bounding box center [58, 62] width 106 height 17
